Goal: Task Accomplishment & Management: Manage account settings

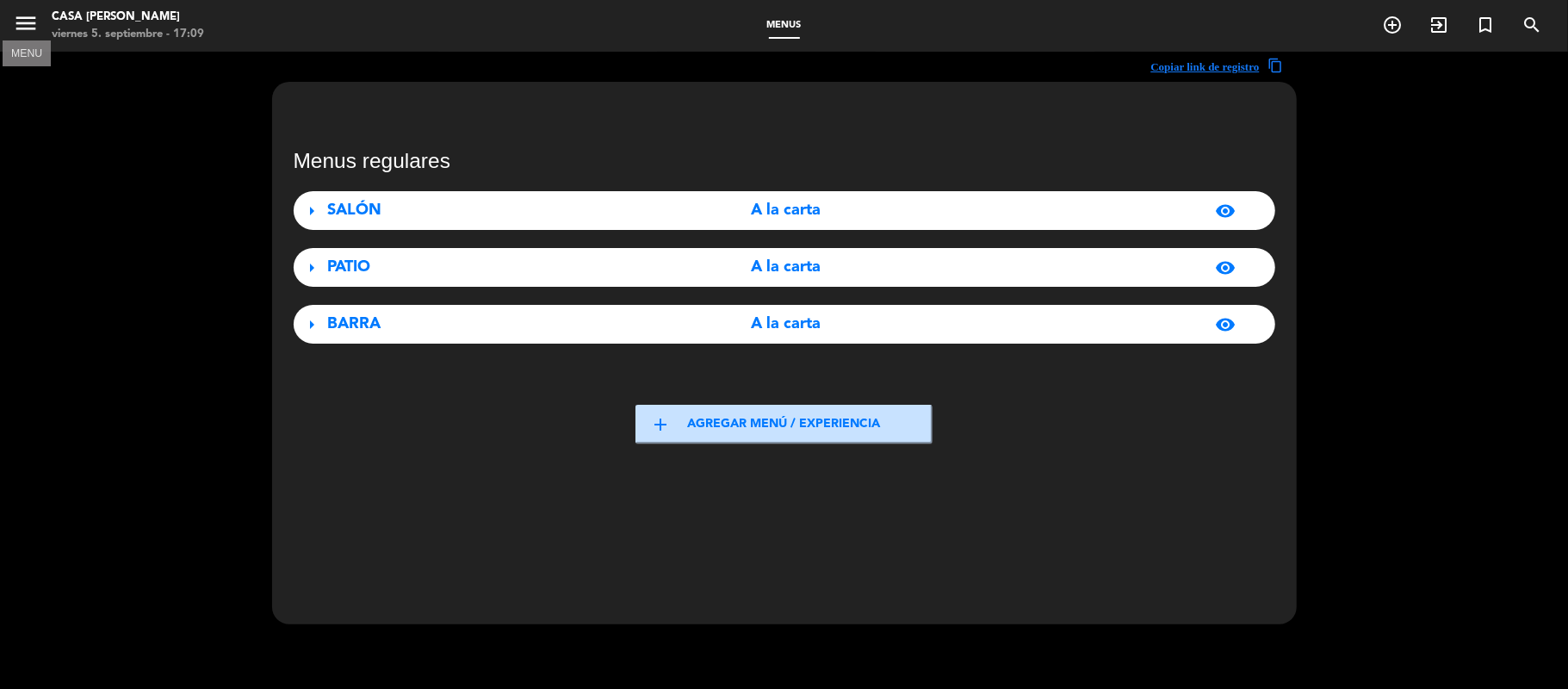
click at [25, 26] on icon "menu" at bounding box center [25, 23] width 26 height 26
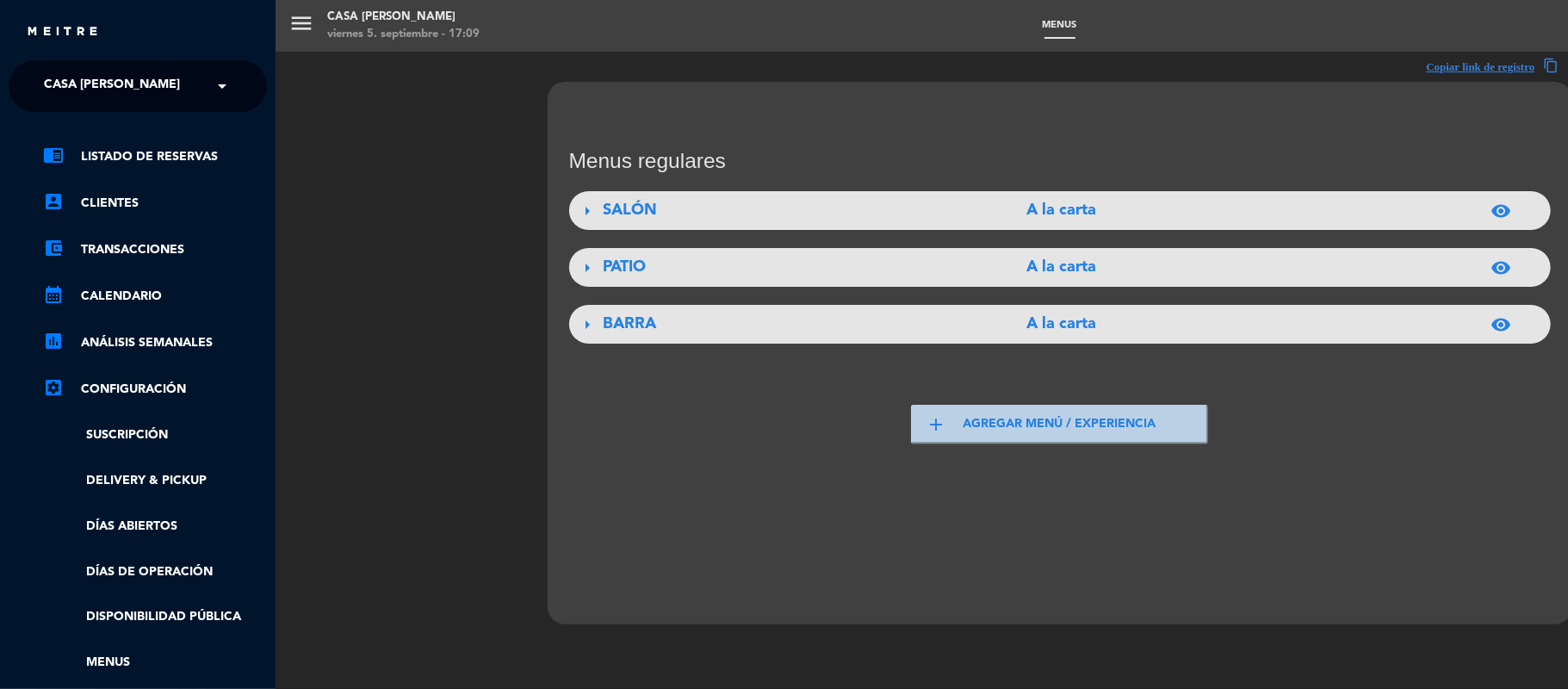
click at [94, 86] on span "Casa [PERSON_NAME]" at bounding box center [112, 86] width 137 height 37
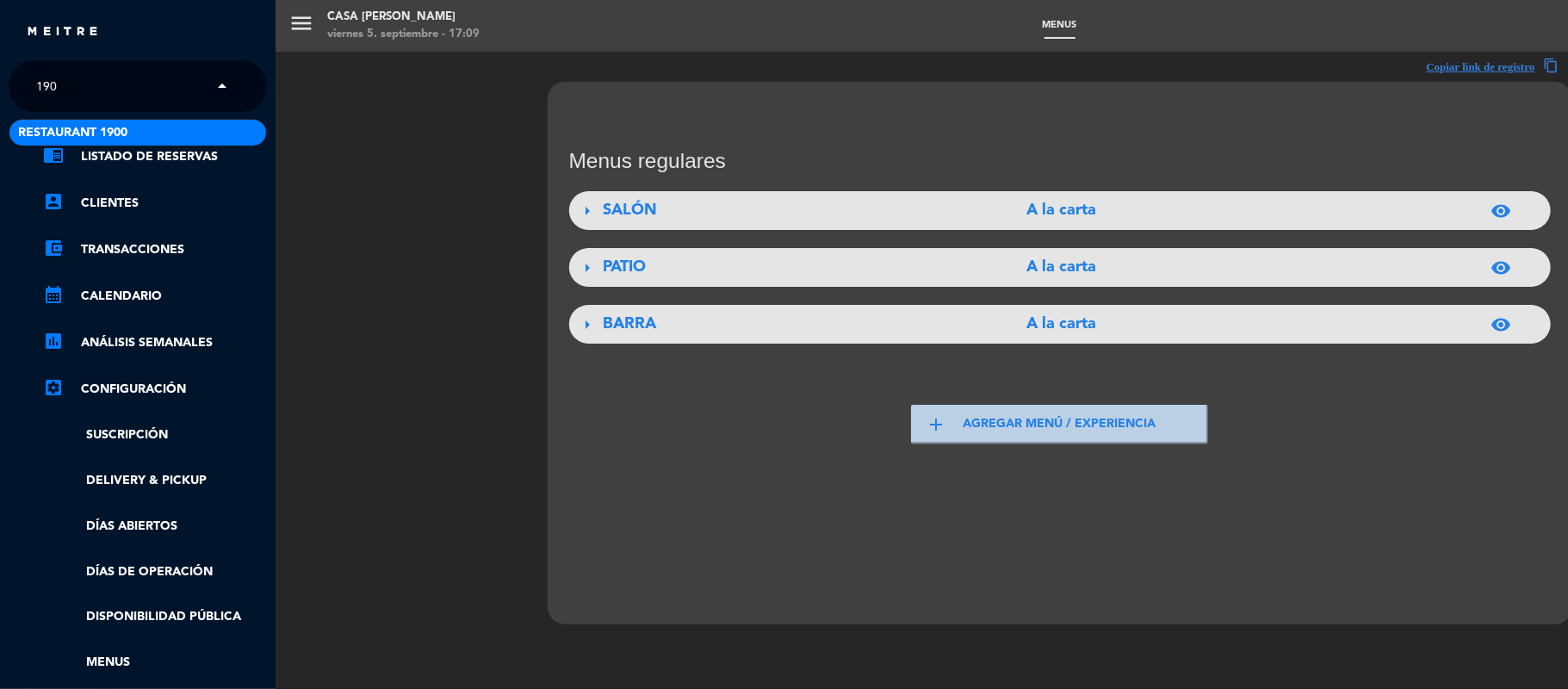
type input "1900"
click at [56, 132] on span "Restaurant 1900" at bounding box center [73, 133] width 110 height 20
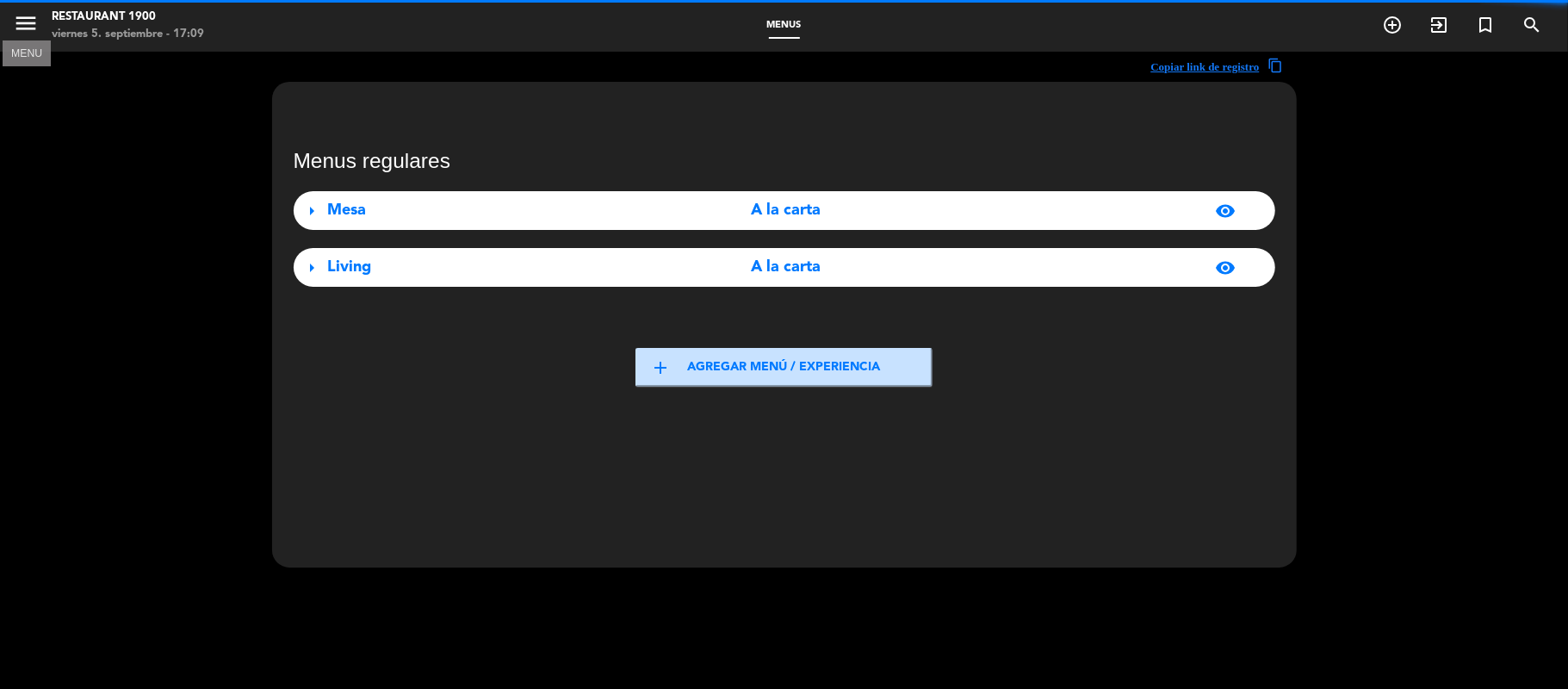
click at [29, 29] on icon "menu" at bounding box center [25, 23] width 26 height 26
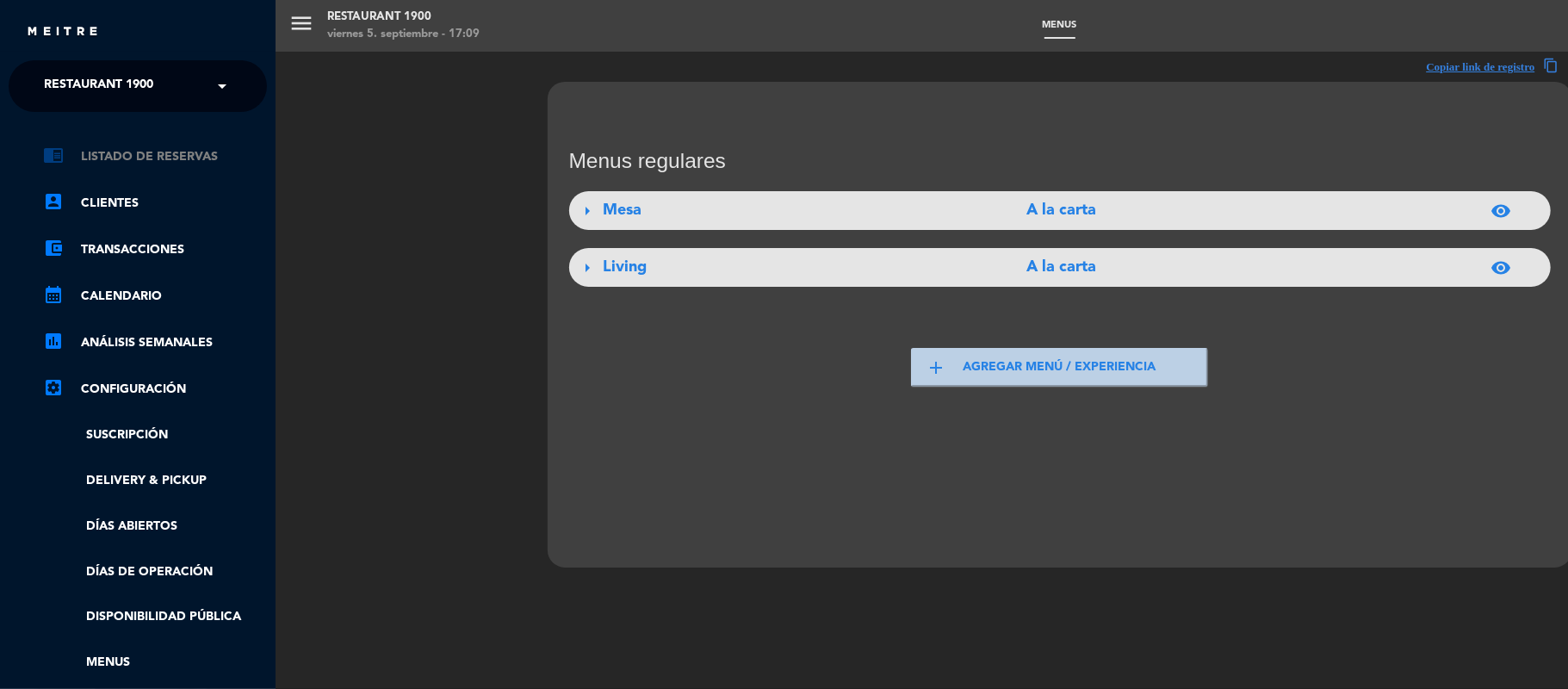
click at [148, 152] on link "chrome_reader_mode Listado de Reservas" at bounding box center [155, 157] width 224 height 21
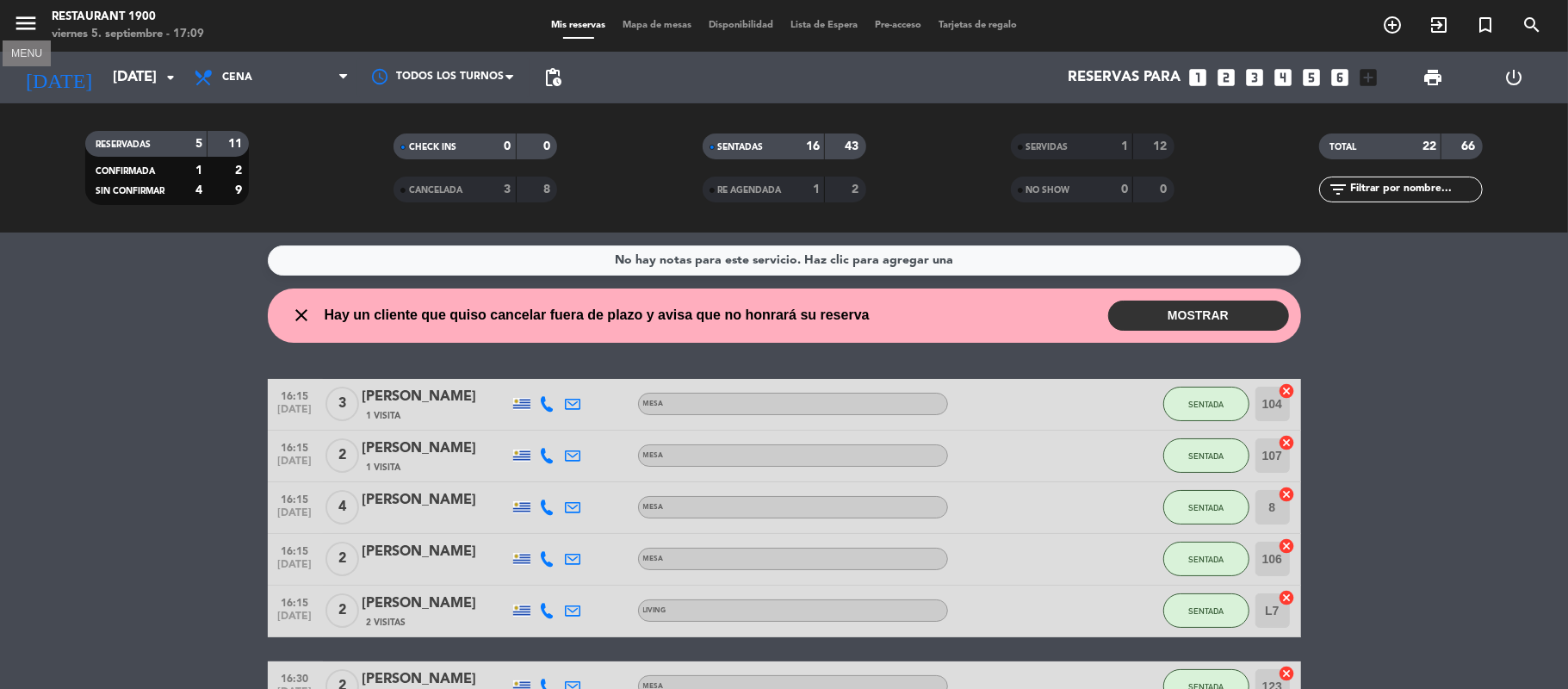
click at [24, 15] on icon "menu" at bounding box center [25, 23] width 26 height 26
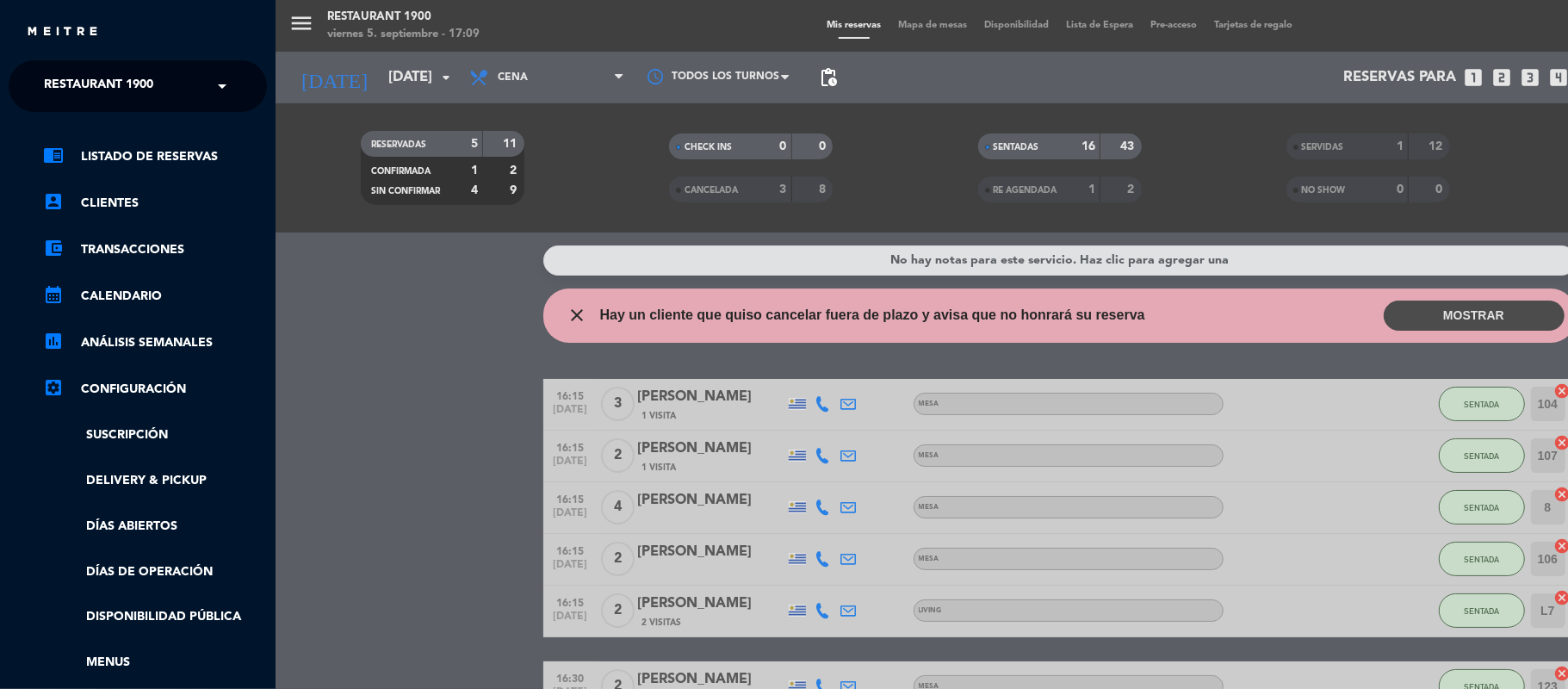
scroll to position [114, 0]
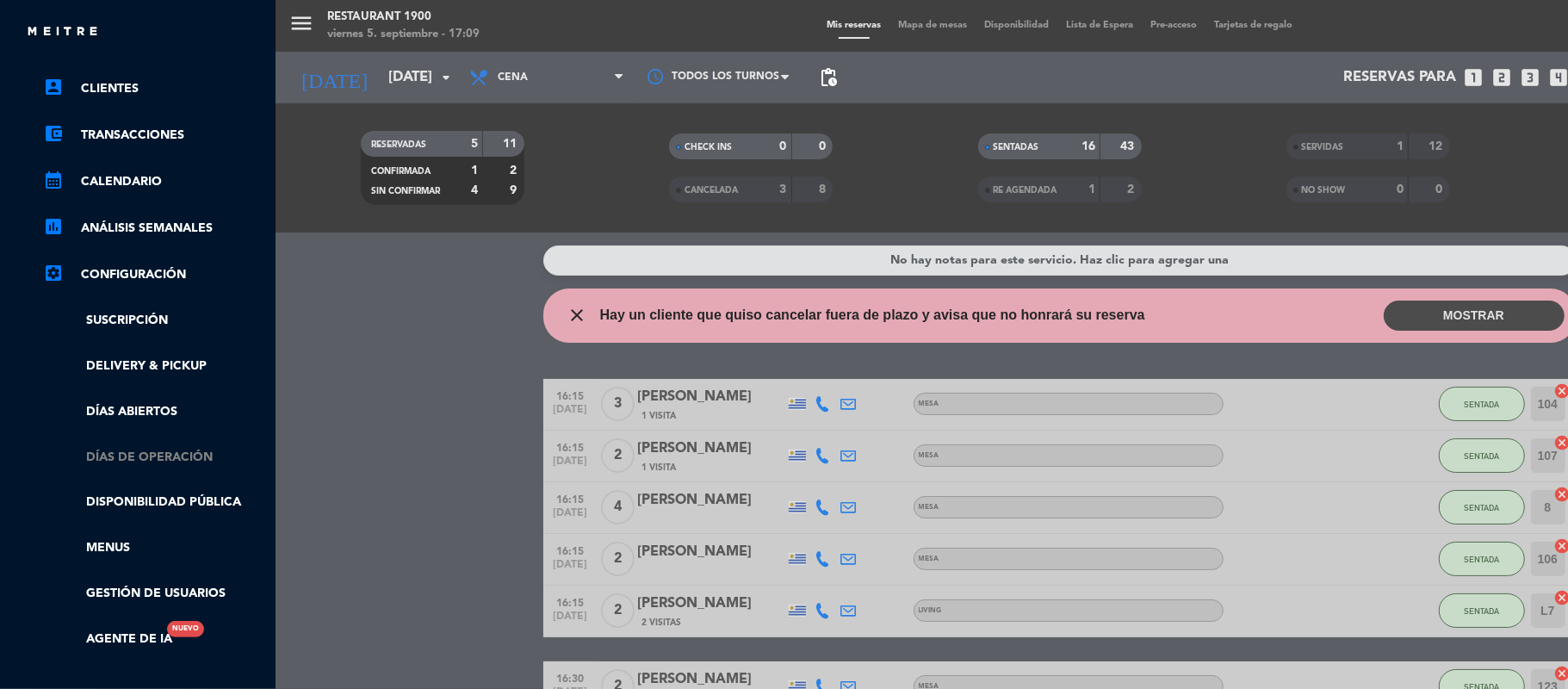
click at [112, 452] on link "Días de Operación" at bounding box center [155, 457] width 224 height 20
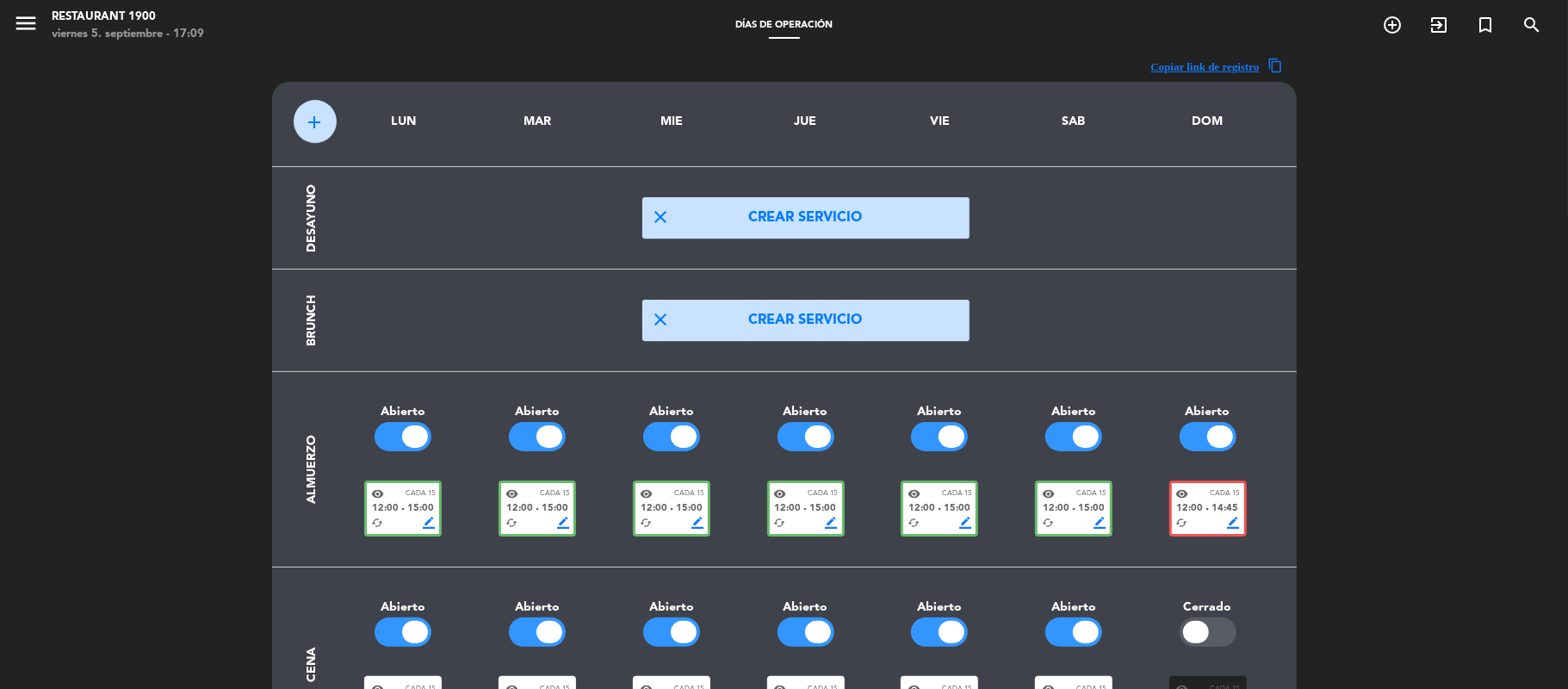
click at [793, 528] on div "cached border_color" at bounding box center [806, 523] width 63 height 12
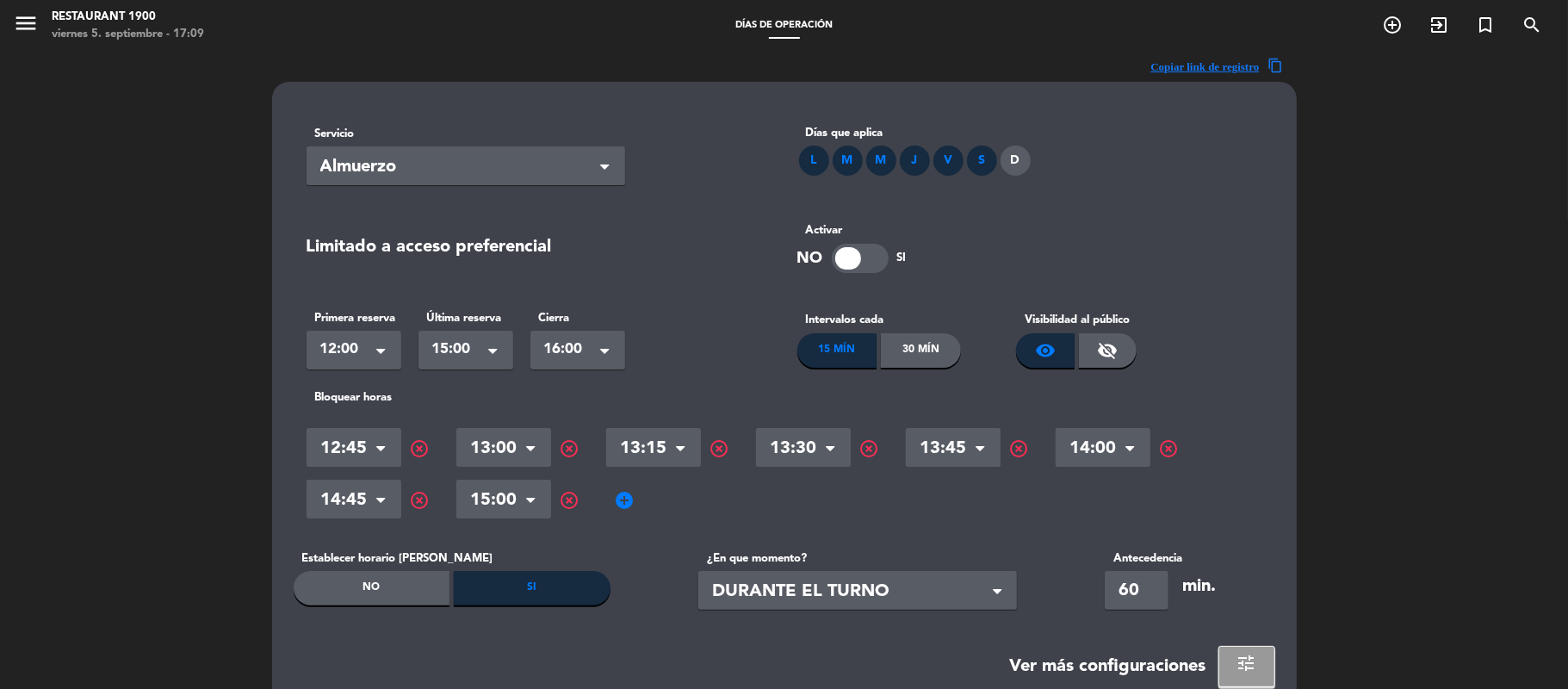
click at [631, 501] on span "add_circle" at bounding box center [626, 501] width 21 height 21
click at [631, 501] on input "text" at bounding box center [654, 501] width 95 height 30
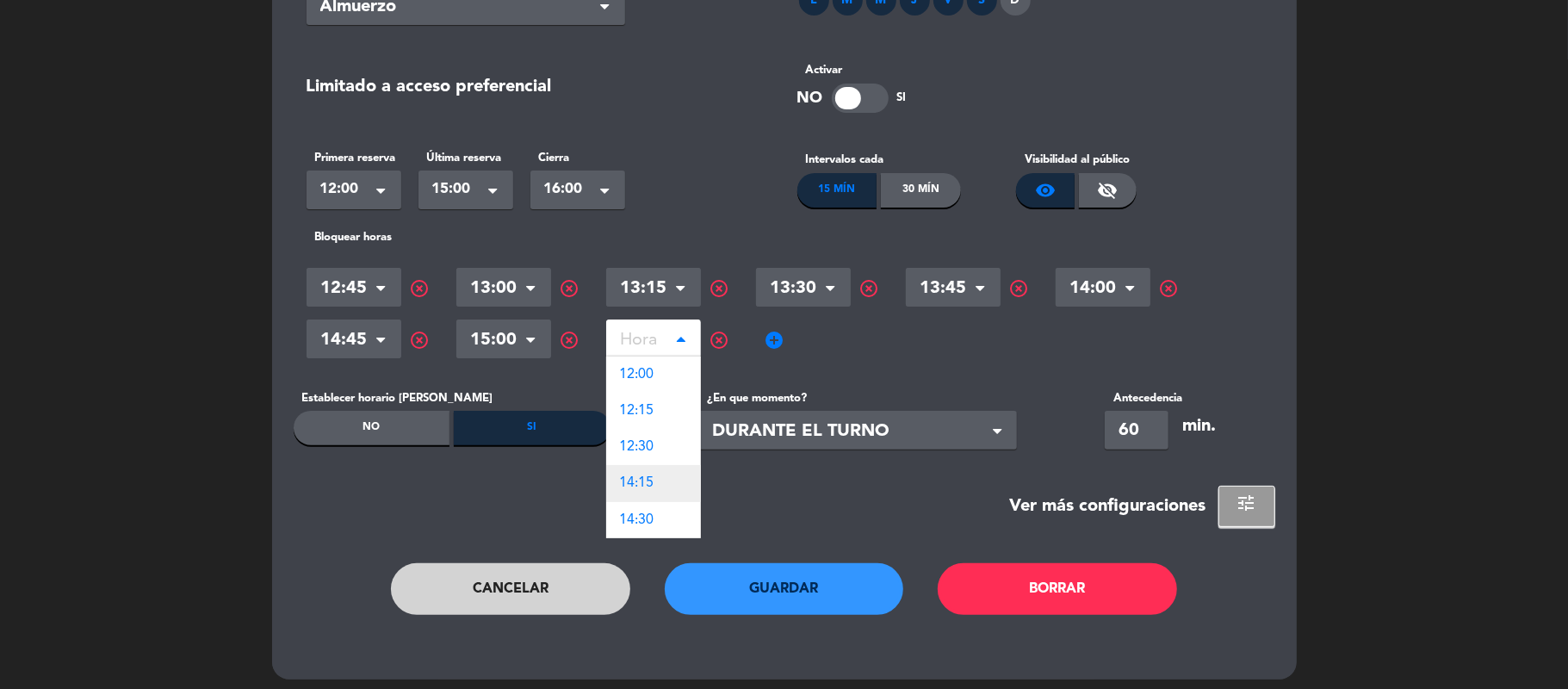
scroll to position [166, 0]
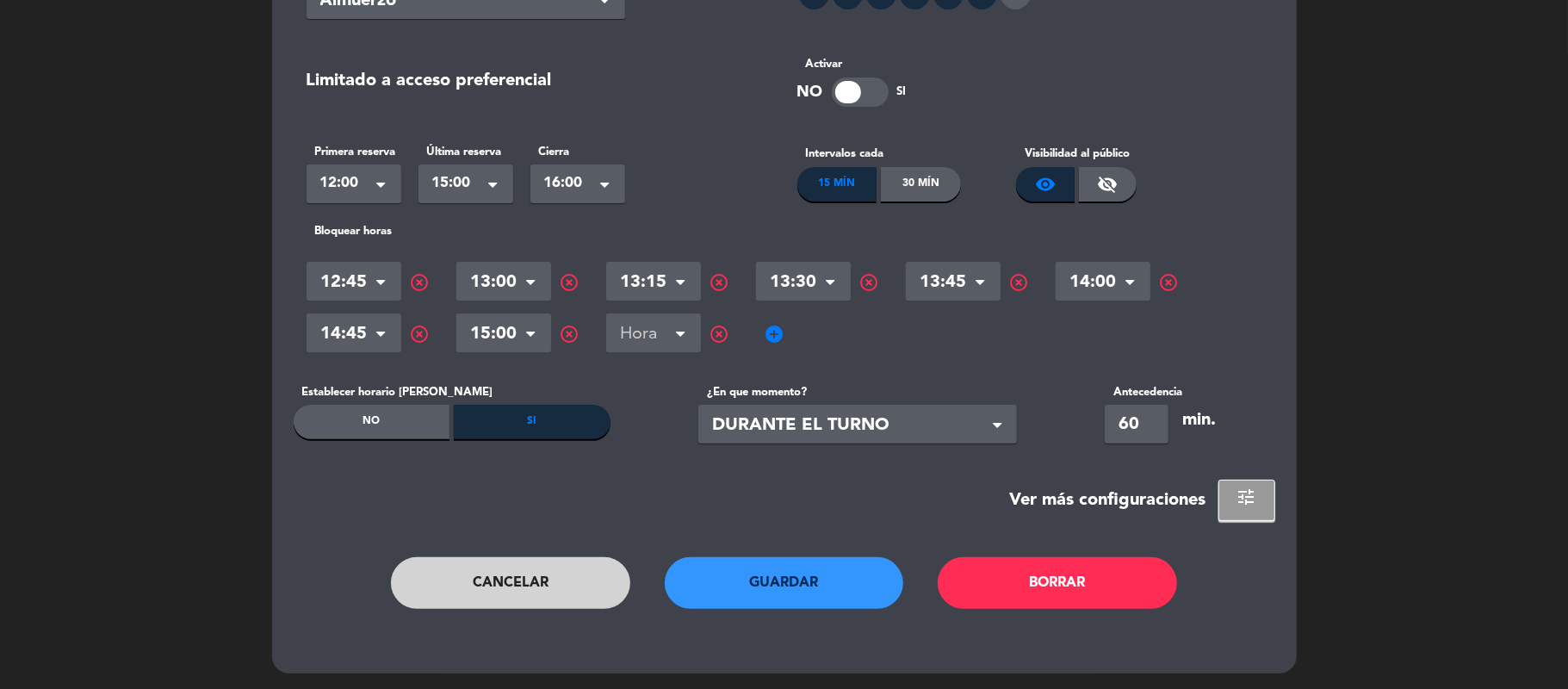
click at [463, 594] on button "Cancelar" at bounding box center [510, 583] width 239 height 52
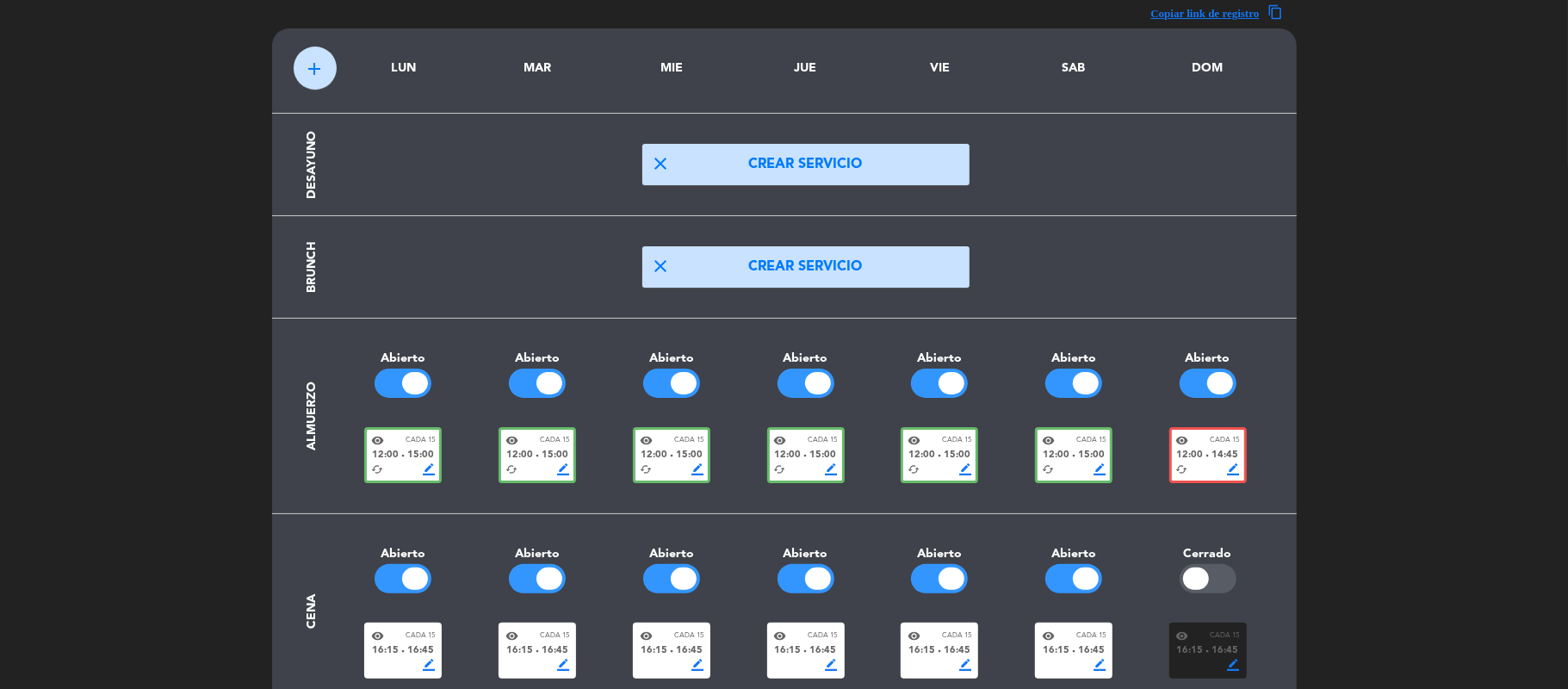
scroll to position [0, 0]
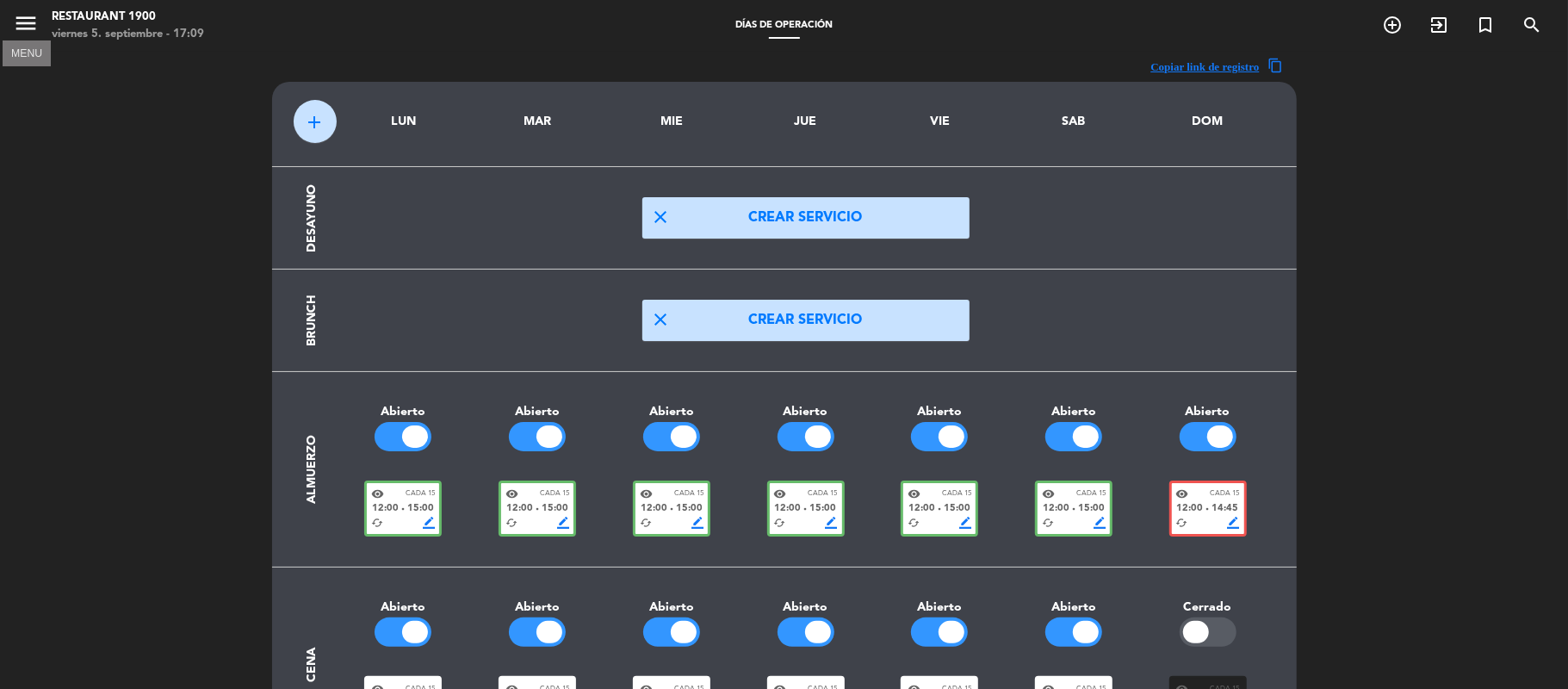
click at [21, 28] on icon "menu" at bounding box center [25, 23] width 26 height 26
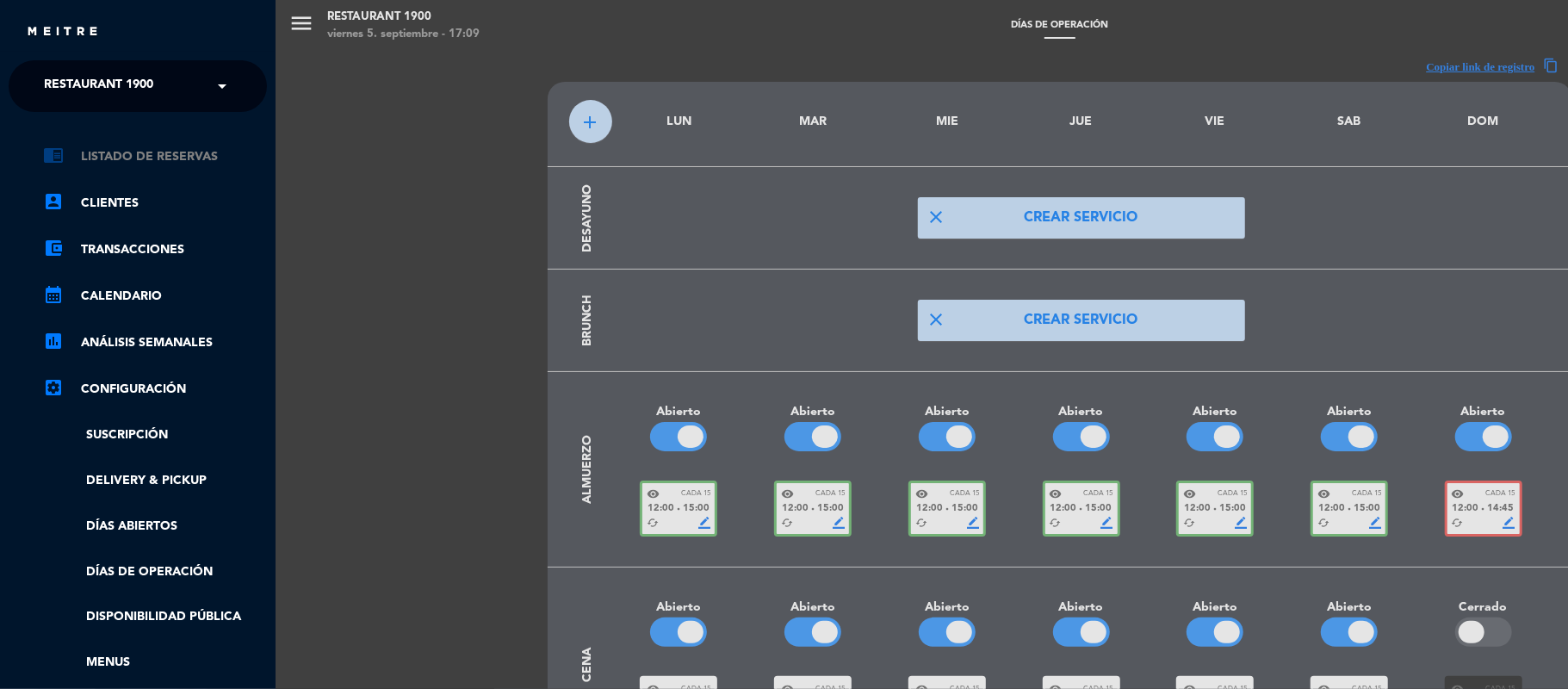
click at [152, 155] on link "chrome_reader_mode Listado de Reservas" at bounding box center [155, 157] width 224 height 21
